Goal: Task Accomplishment & Management: Use online tool/utility

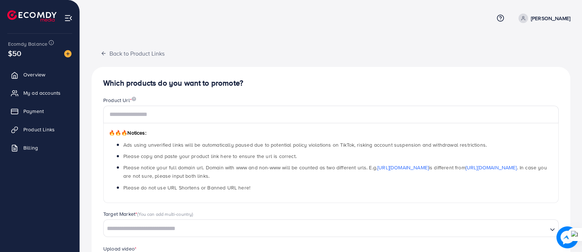
drag, startPoint x: 21, startPoint y: 54, endPoint x: 6, endPoint y: 54, distance: 15.0
click at [6, 54] on div "Ecomdy Balance $50" at bounding box center [40, 49] width 68 height 31
click at [26, 55] on div "$50" at bounding box center [40, 53] width 64 height 11
drag, startPoint x: 26, startPoint y: 55, endPoint x: 26, endPoint y: 61, distance: 5.2
click at [26, 61] on div "Ecomdy Balance $50" at bounding box center [40, 49] width 68 height 31
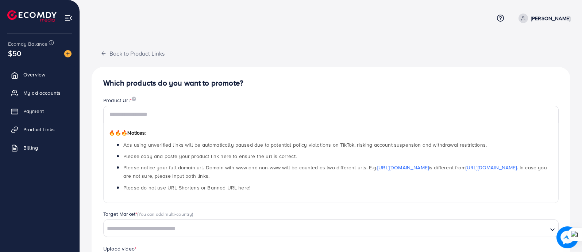
click at [26, 61] on div "Ecomdy Balance $50" at bounding box center [40, 49] width 68 height 31
click at [39, 133] on link "Product Links" at bounding box center [39, 129] width 69 height 15
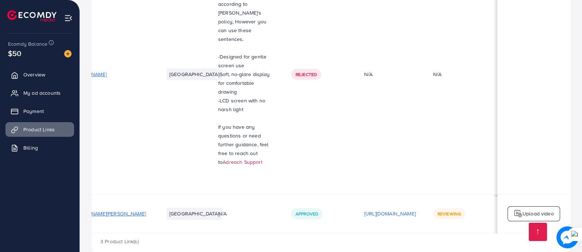
scroll to position [0, 99]
click at [444, 210] on span "Reviewing" at bounding box center [450, 213] width 24 height 6
drag, startPoint x: 444, startPoint y: 200, endPoint x: 469, endPoint y: 197, distance: 25.3
click at [469, 208] on div "Reviewing" at bounding box center [460, 213] width 55 height 11
